Goal: Task Accomplishment & Management: Manage account settings

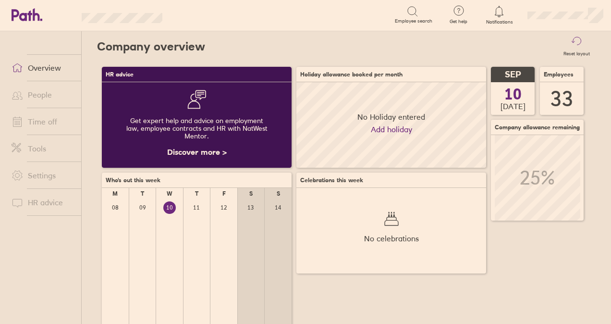
scroll to position [85, 189]
click at [60, 126] on link "Time off" at bounding box center [42, 121] width 77 height 19
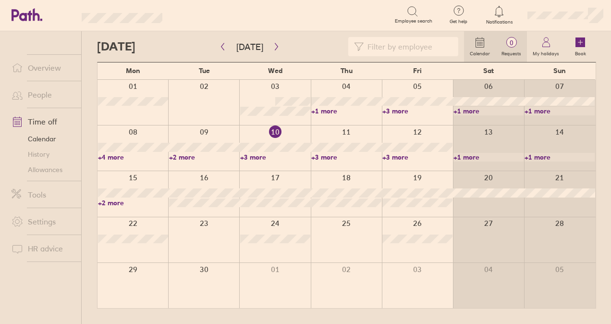
click at [517, 43] on span "0" at bounding box center [511, 43] width 31 height 8
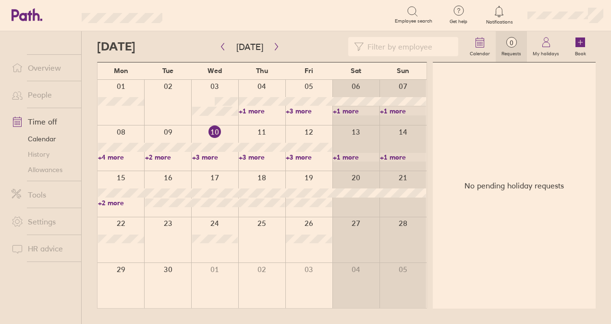
click at [501, 38] on link "0 Requests" at bounding box center [511, 46] width 31 height 31
click at [47, 173] on link "Allowances" at bounding box center [42, 169] width 77 height 15
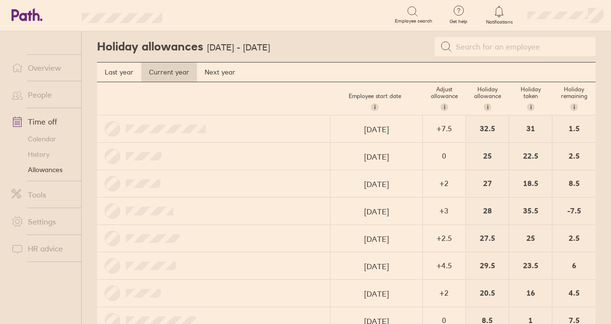
click at [47, 131] on link "Calendar" at bounding box center [42, 138] width 77 height 15
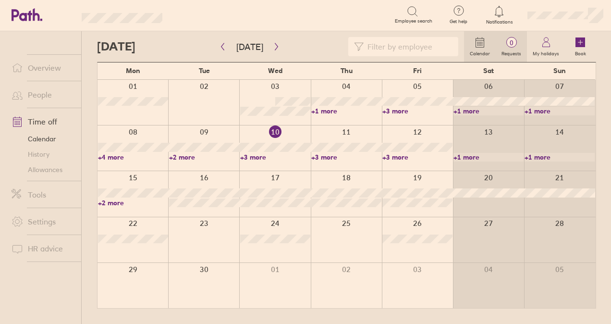
click at [519, 51] on label "Requests" at bounding box center [511, 52] width 31 height 9
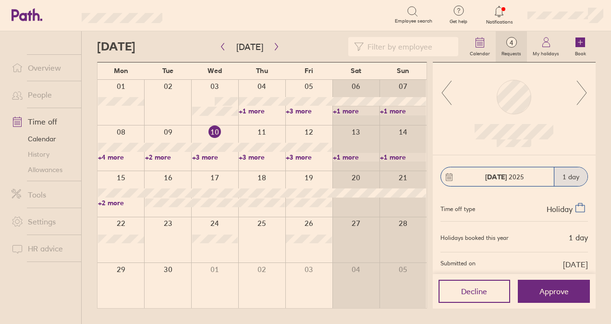
click at [585, 99] on icon at bounding box center [582, 93] width 12 height 26
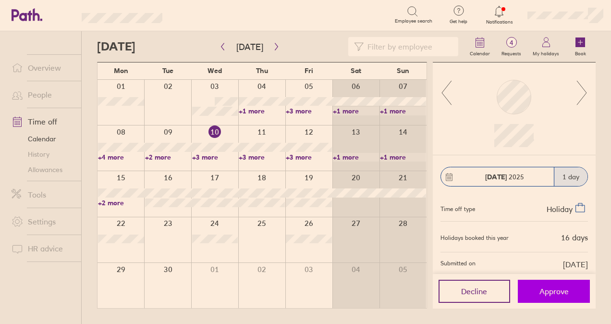
click at [573, 285] on button "Approve" at bounding box center [554, 290] width 72 height 23
click at [582, 93] on icon at bounding box center [582, 93] width 12 height 26
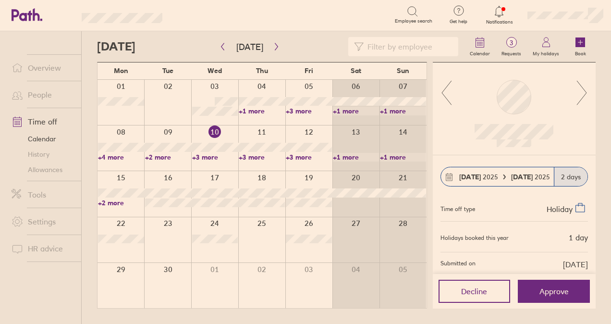
click at [576, 93] on icon at bounding box center [582, 93] width 12 height 26
click at [580, 95] on icon at bounding box center [582, 93] width 12 height 26
click at [580, 89] on icon at bounding box center [582, 93] width 12 height 26
